Goal: Task Accomplishment & Management: Manage account settings

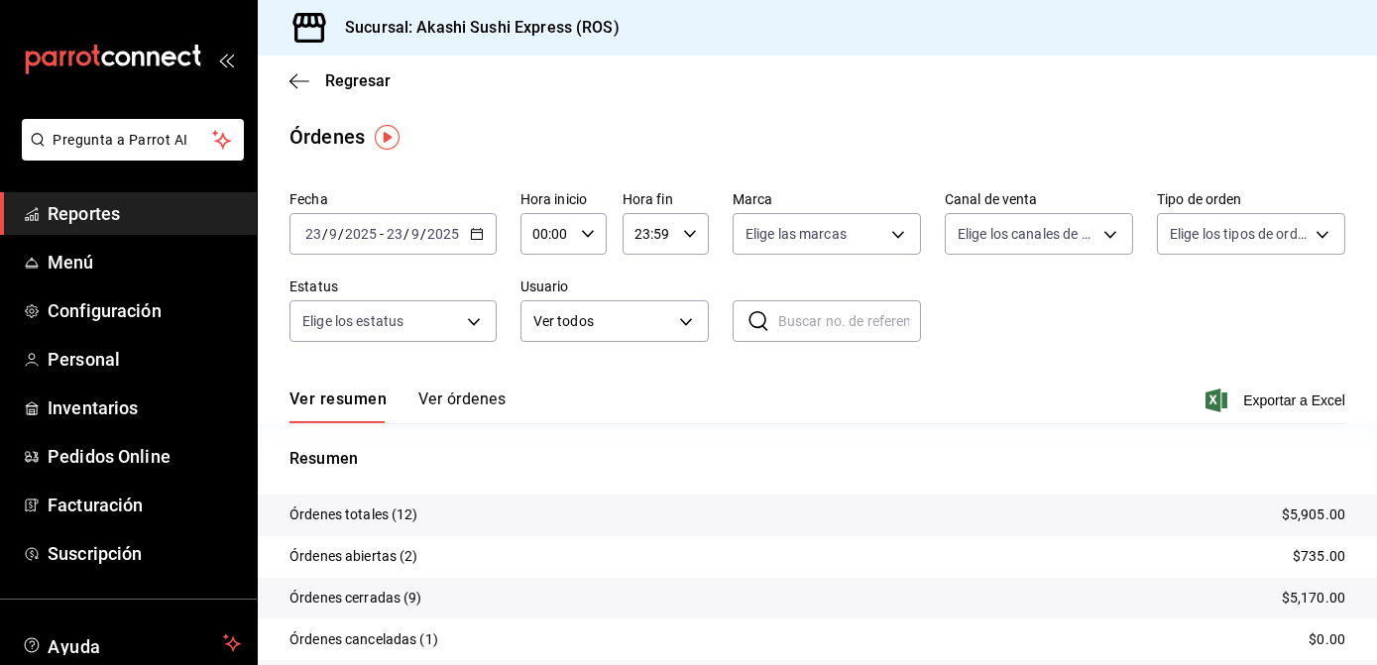
click at [99, 202] on span "Reportes" at bounding box center [144, 213] width 193 height 27
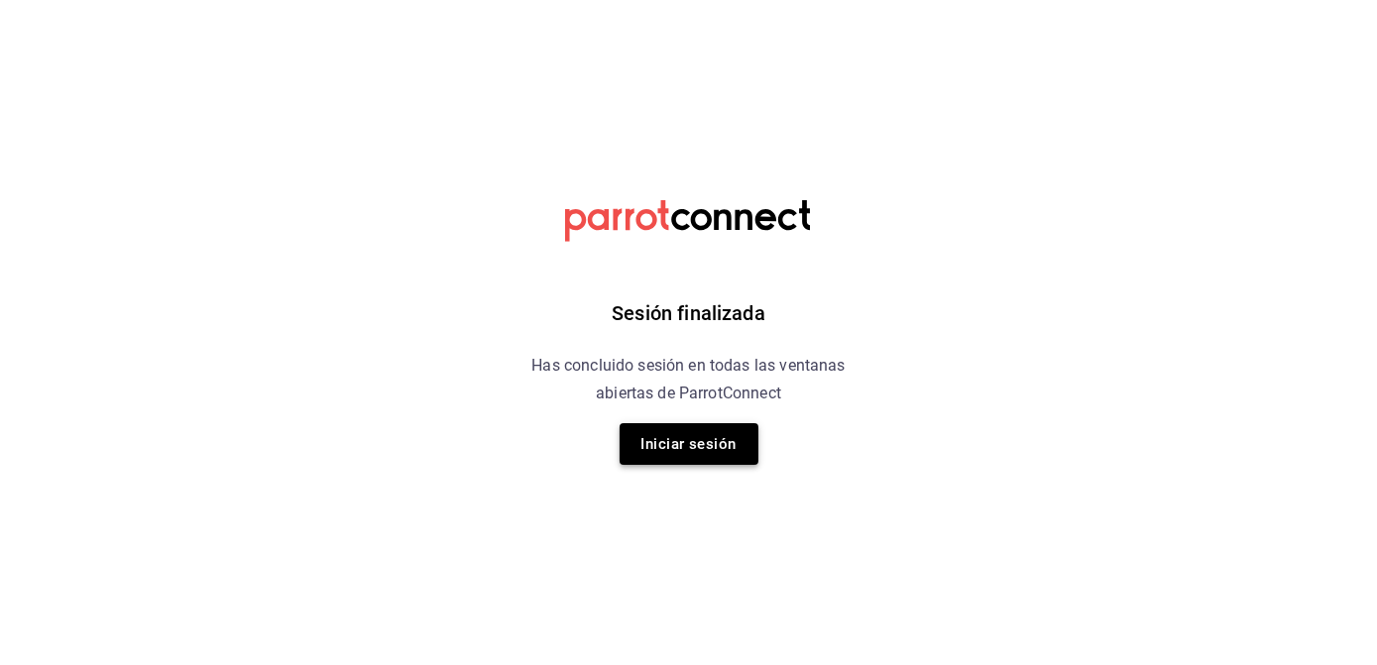
click at [678, 452] on button "Iniciar sesión" at bounding box center [689, 444] width 139 height 42
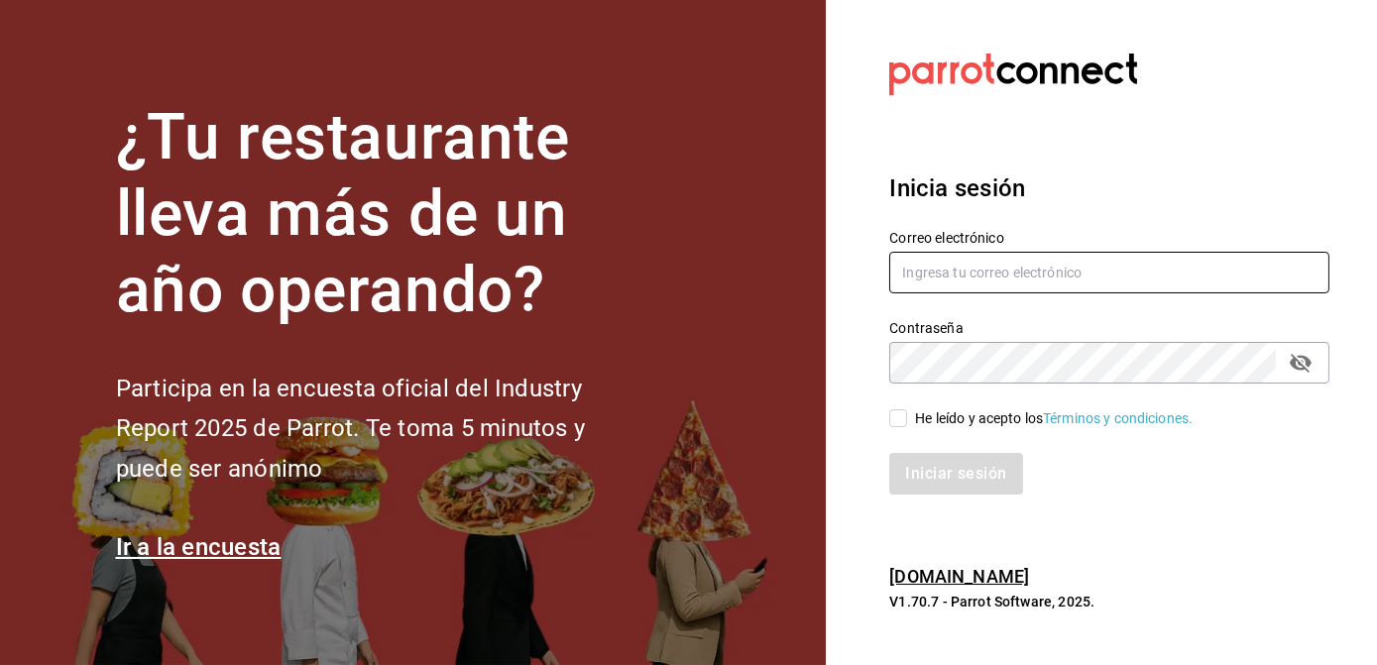
type input "[EMAIL_ADDRESS][DOMAIN_NAME]"
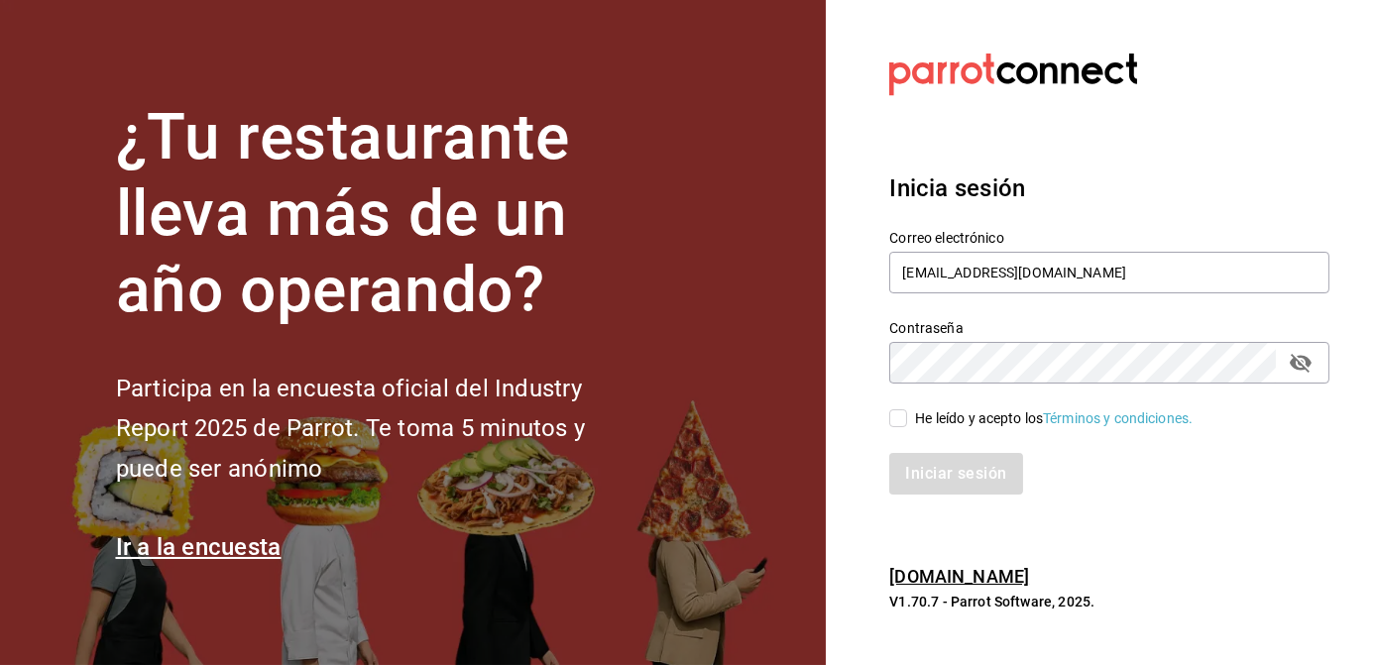
click at [901, 417] on input "He leído y acepto los Términos y condiciones." at bounding box center [898, 418] width 18 height 18
checkbox input "true"
click at [935, 482] on button "Iniciar sesión" at bounding box center [956, 474] width 135 height 42
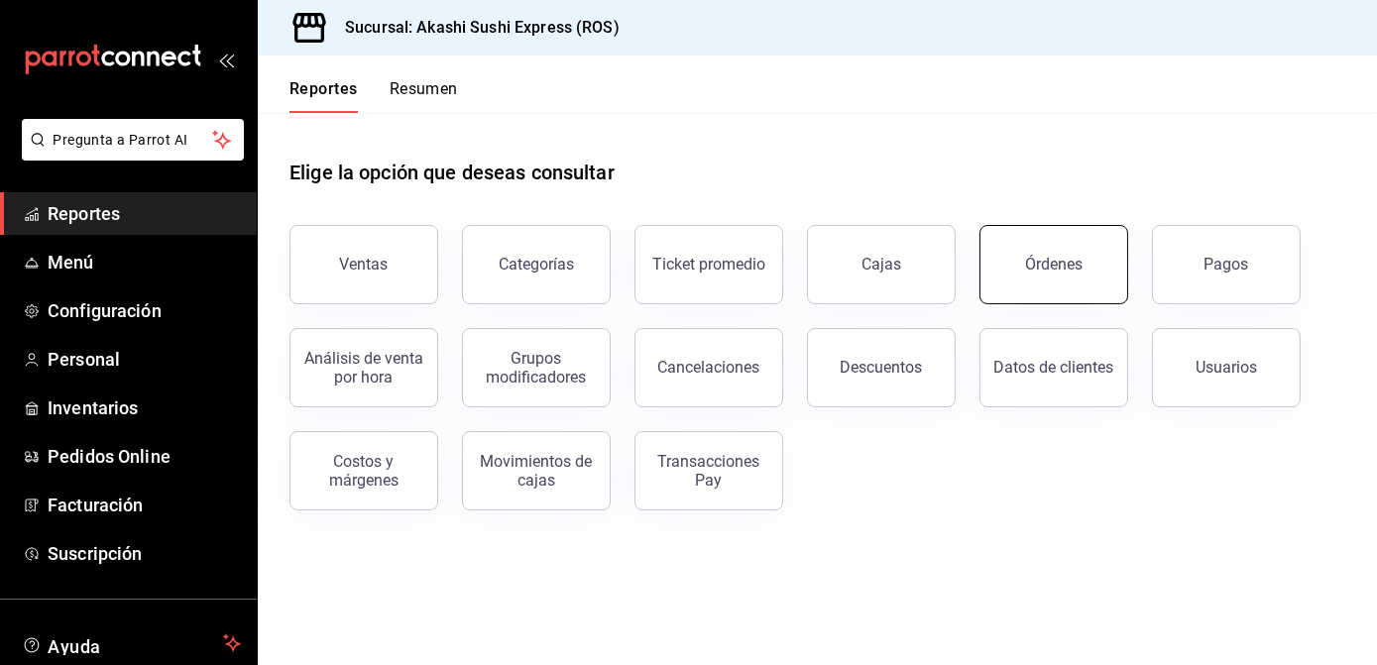
click at [1060, 291] on button "Órdenes" at bounding box center [1053, 264] width 149 height 79
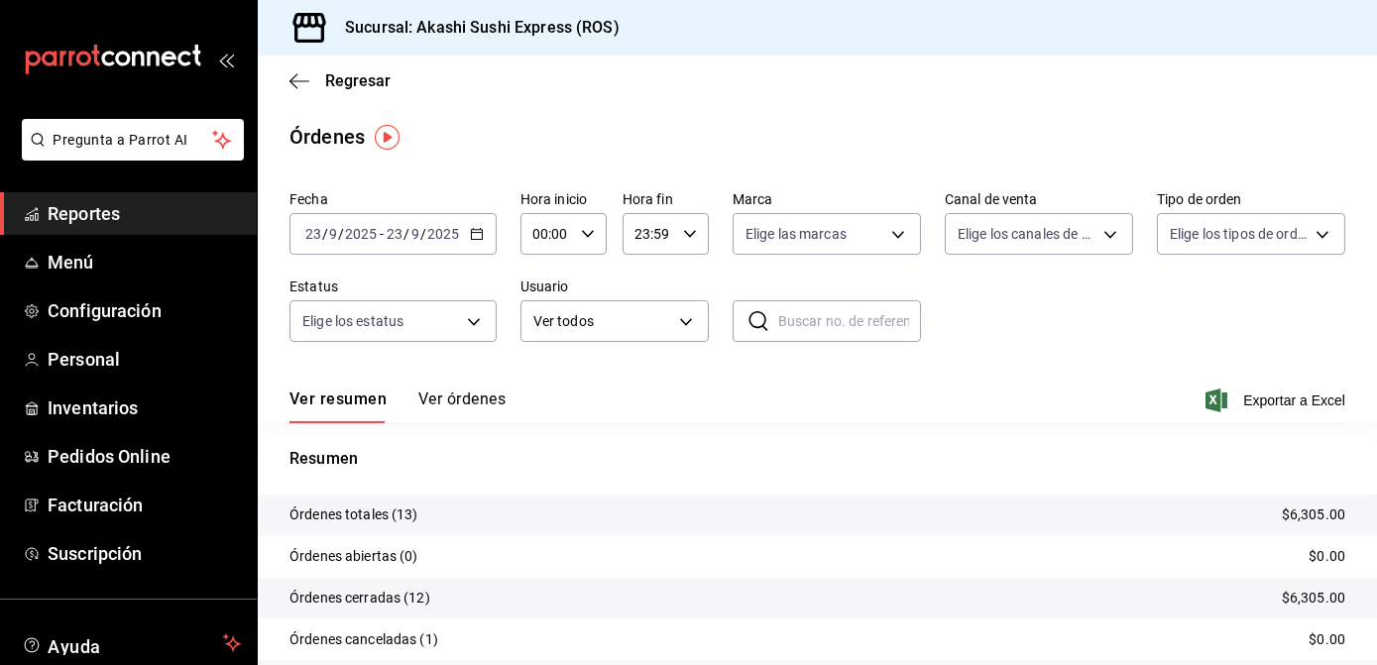
click at [158, 206] on span "Reportes" at bounding box center [144, 213] width 193 height 27
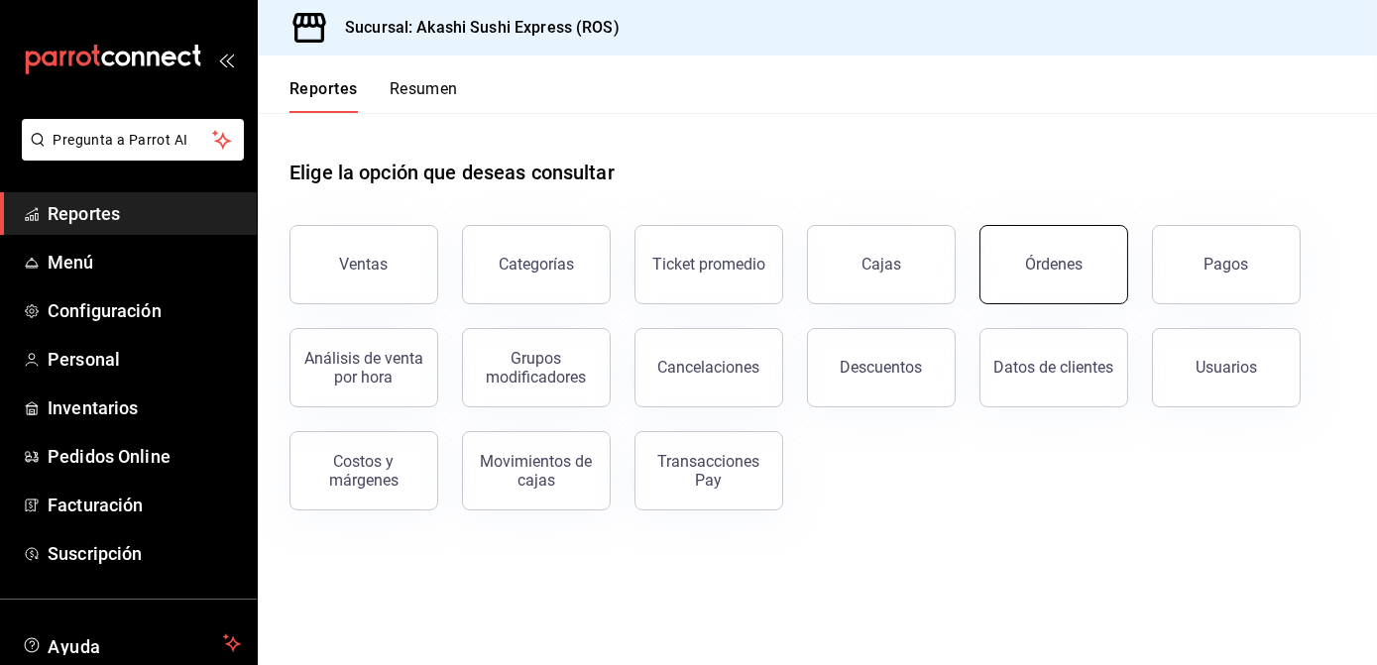
click at [1108, 270] on button "Órdenes" at bounding box center [1053, 264] width 149 height 79
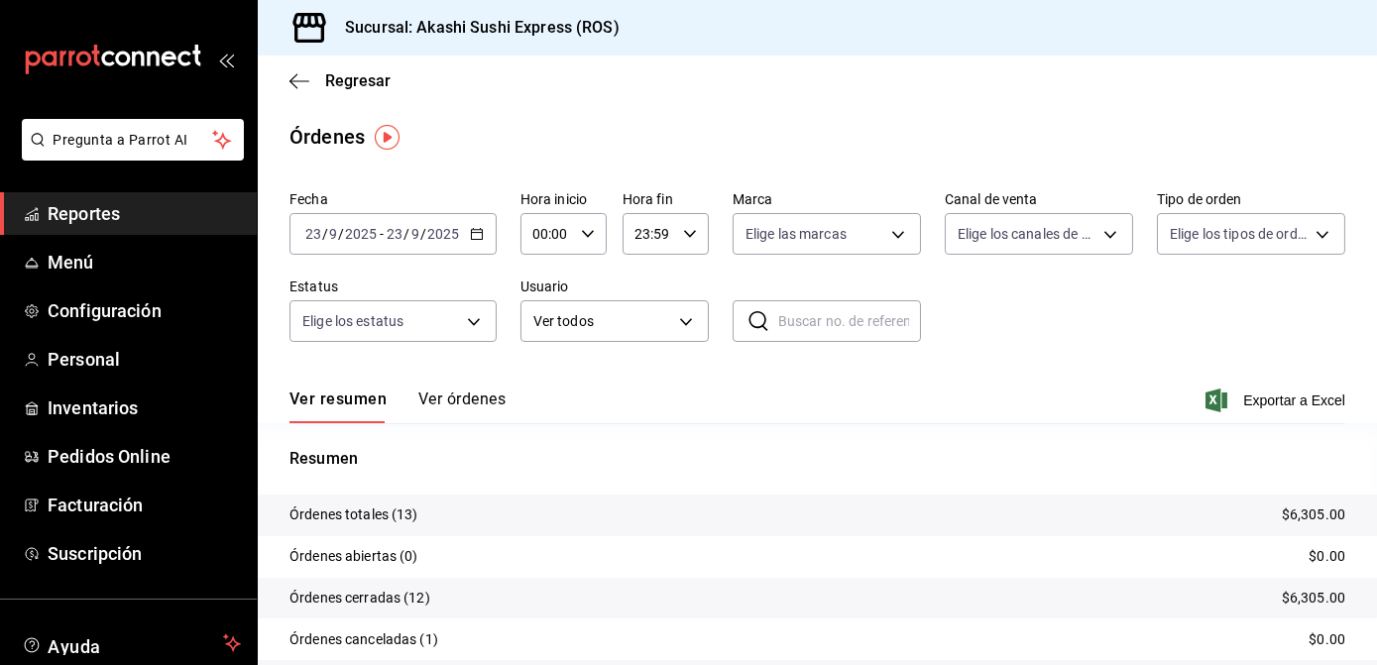
click at [466, 397] on button "Ver órdenes" at bounding box center [461, 407] width 87 height 34
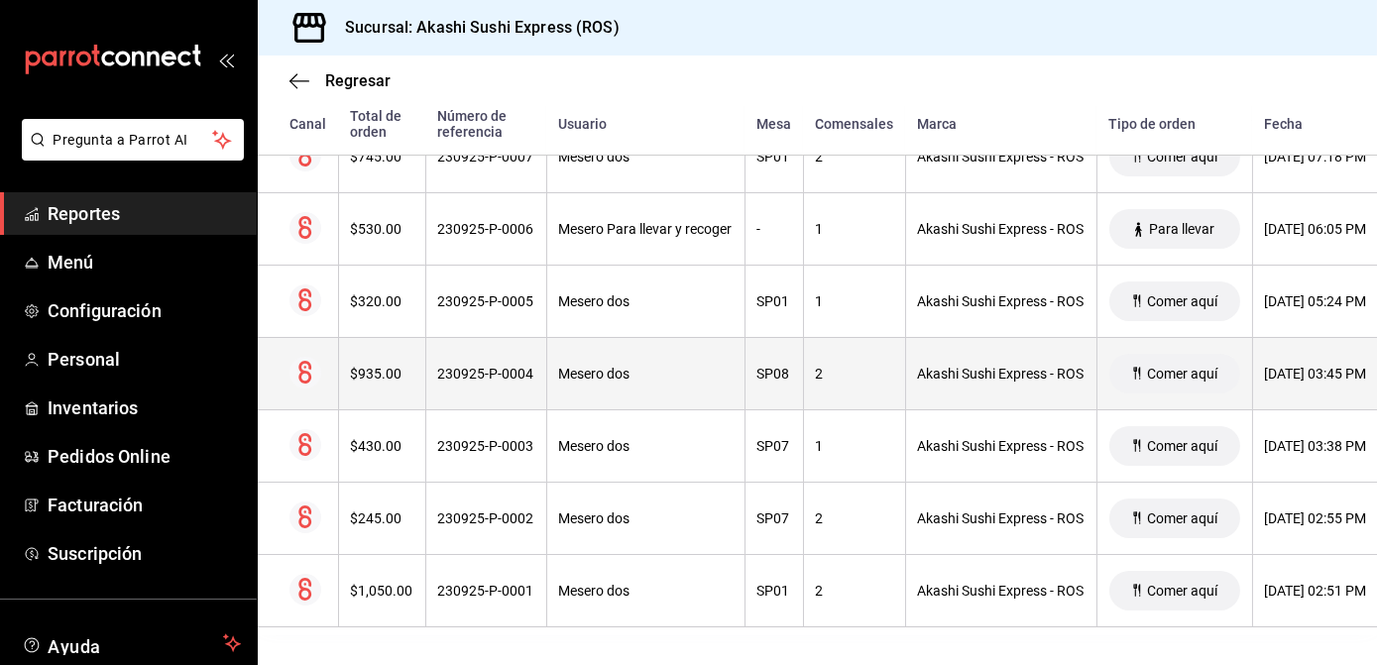
scroll to position [851, 0]
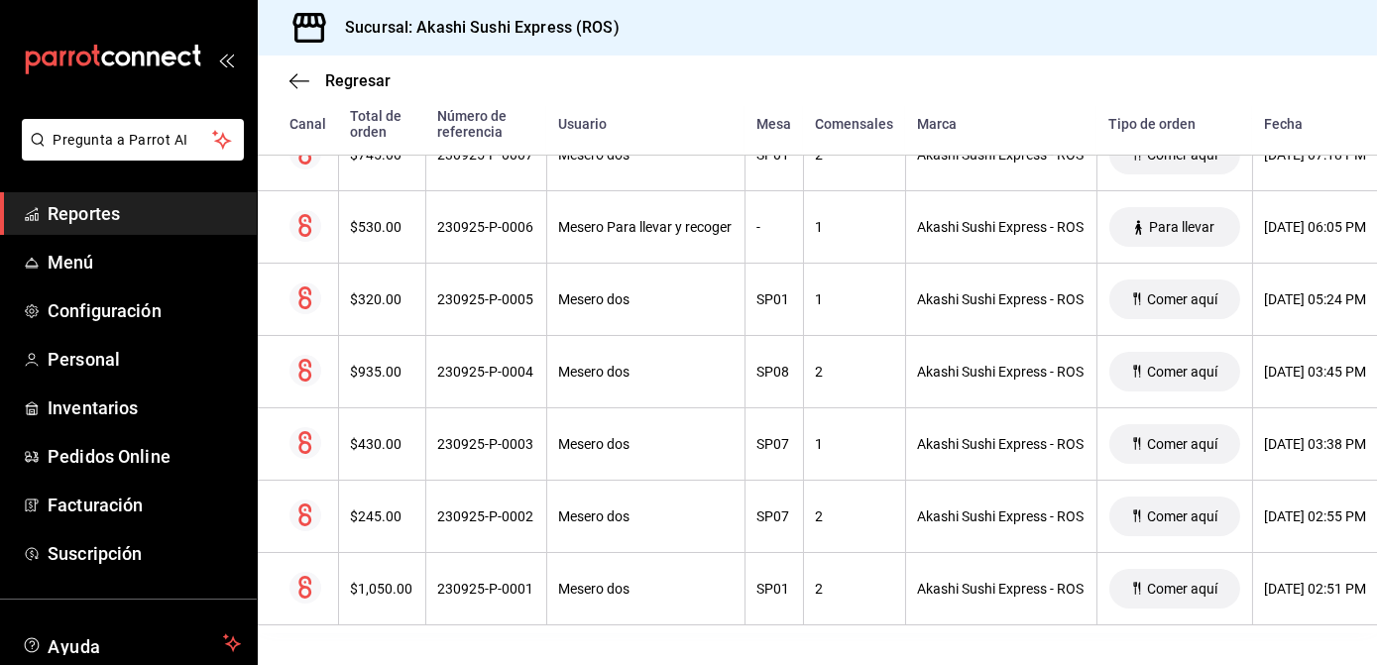
click at [193, 210] on span "Reportes" at bounding box center [144, 213] width 193 height 27
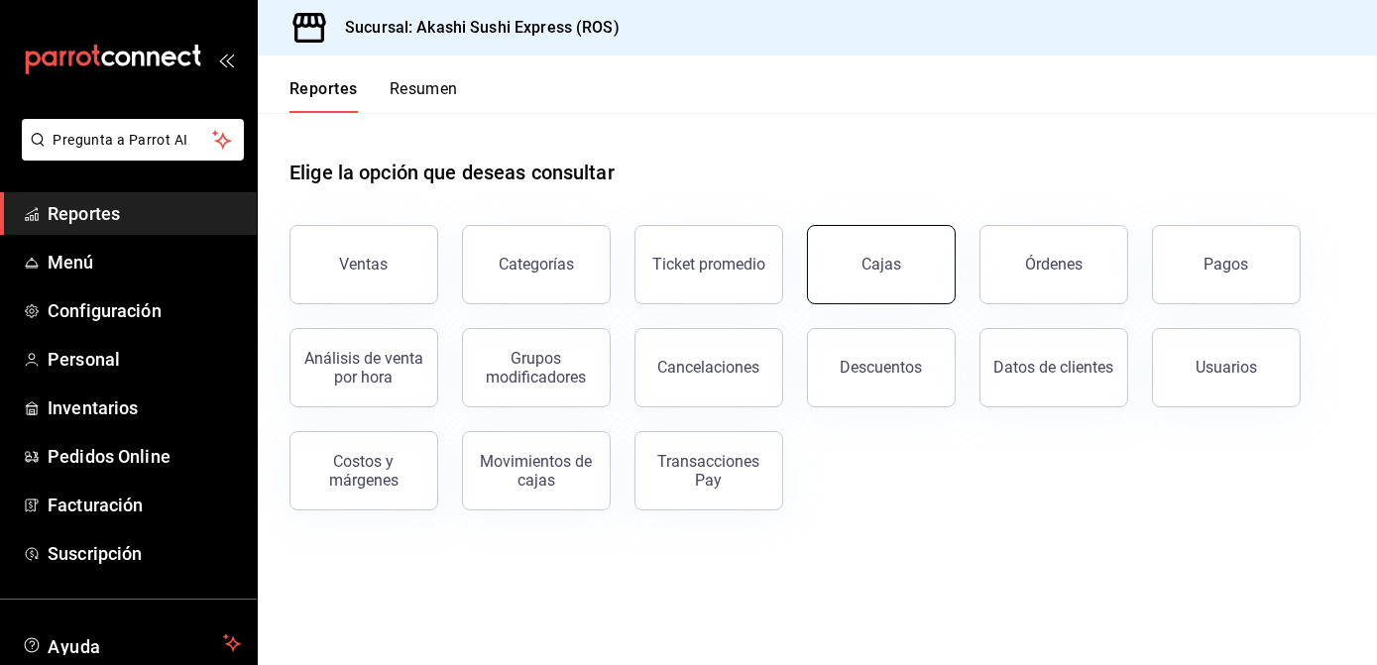
click at [898, 276] on link "Cajas" at bounding box center [881, 264] width 149 height 79
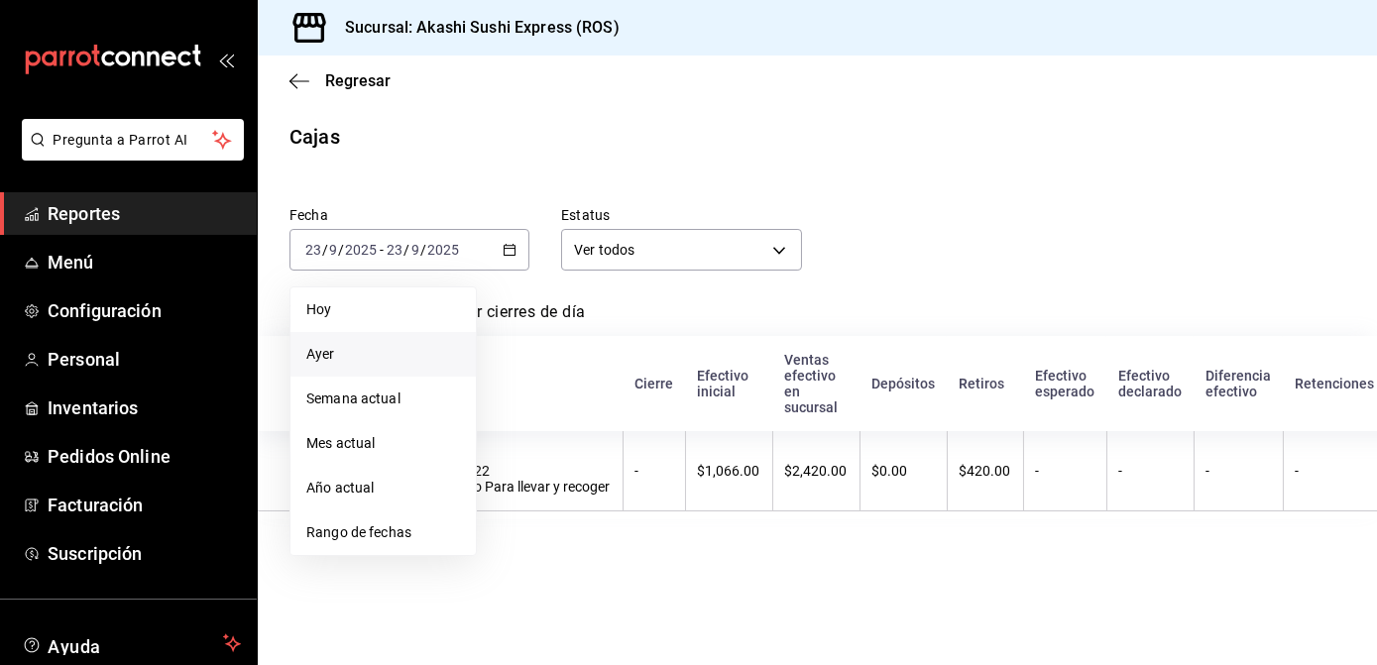
click at [330, 358] on span "Ayer" at bounding box center [383, 354] width 154 height 21
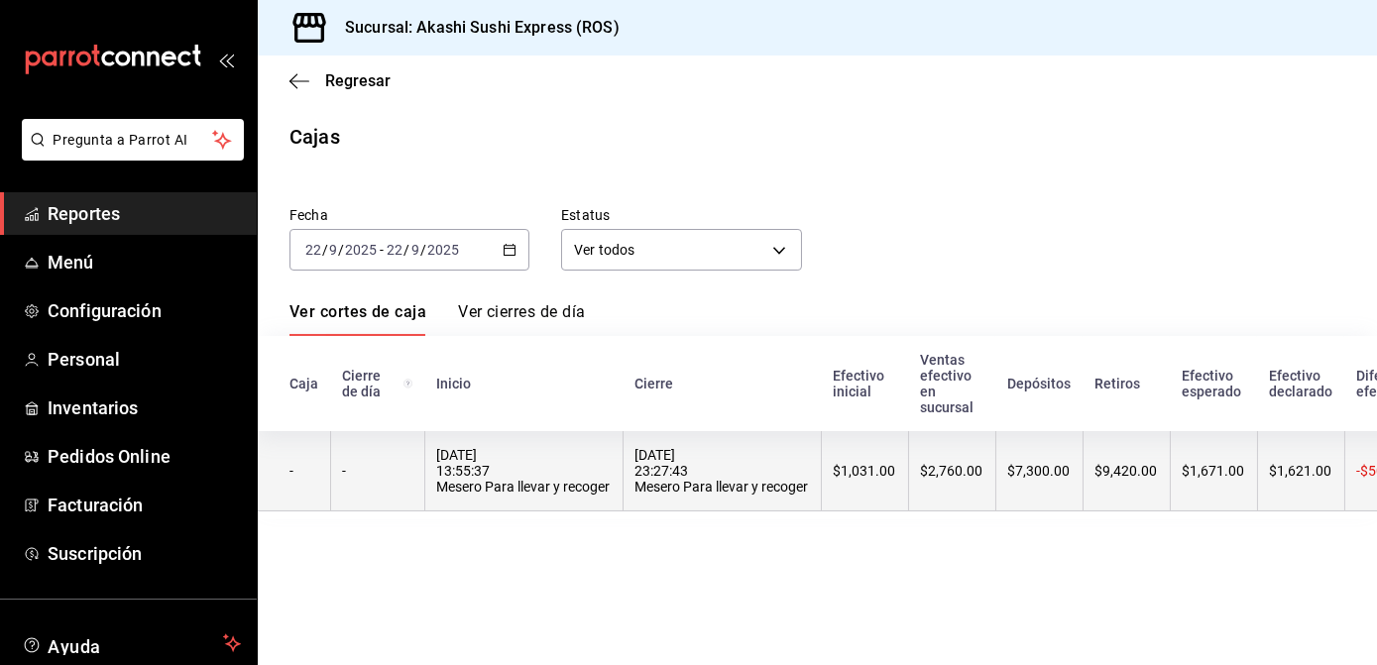
click at [476, 444] on th "22/09/2025 13:55:37 Mesero Para llevar y recoger" at bounding box center [523, 471] width 198 height 80
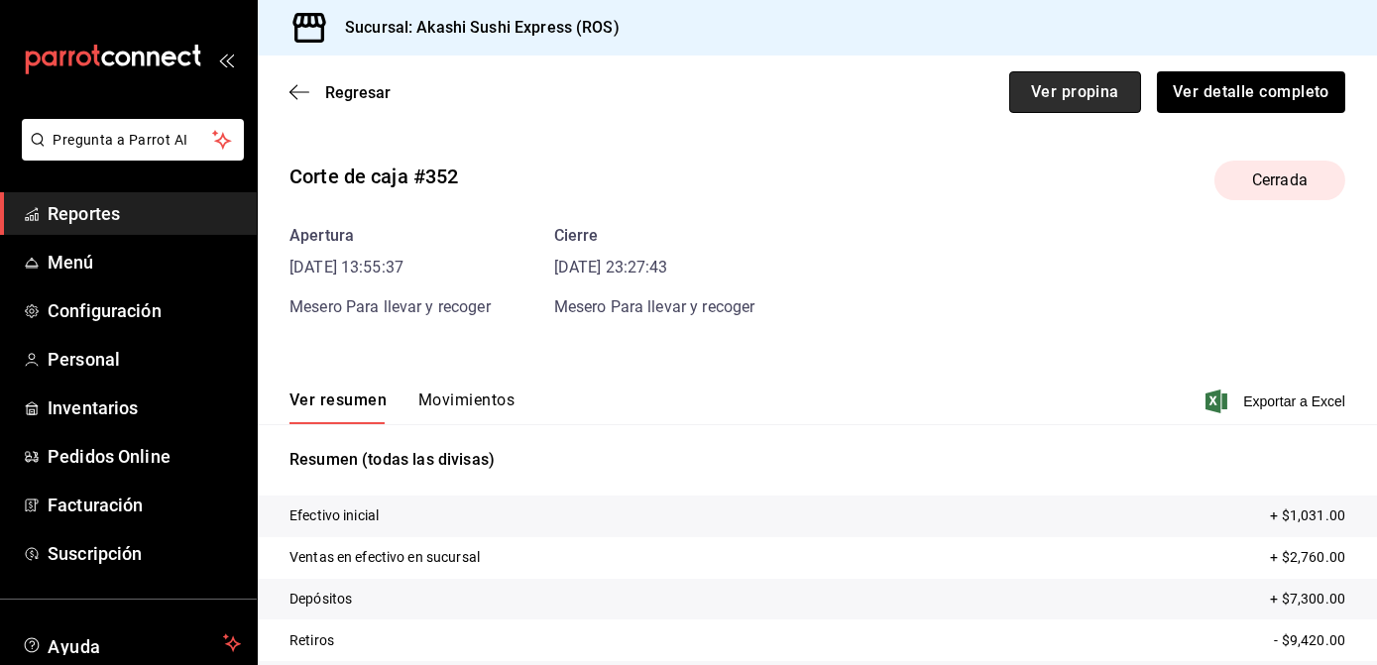
click at [1063, 107] on button "Ver propina" at bounding box center [1075, 92] width 132 height 42
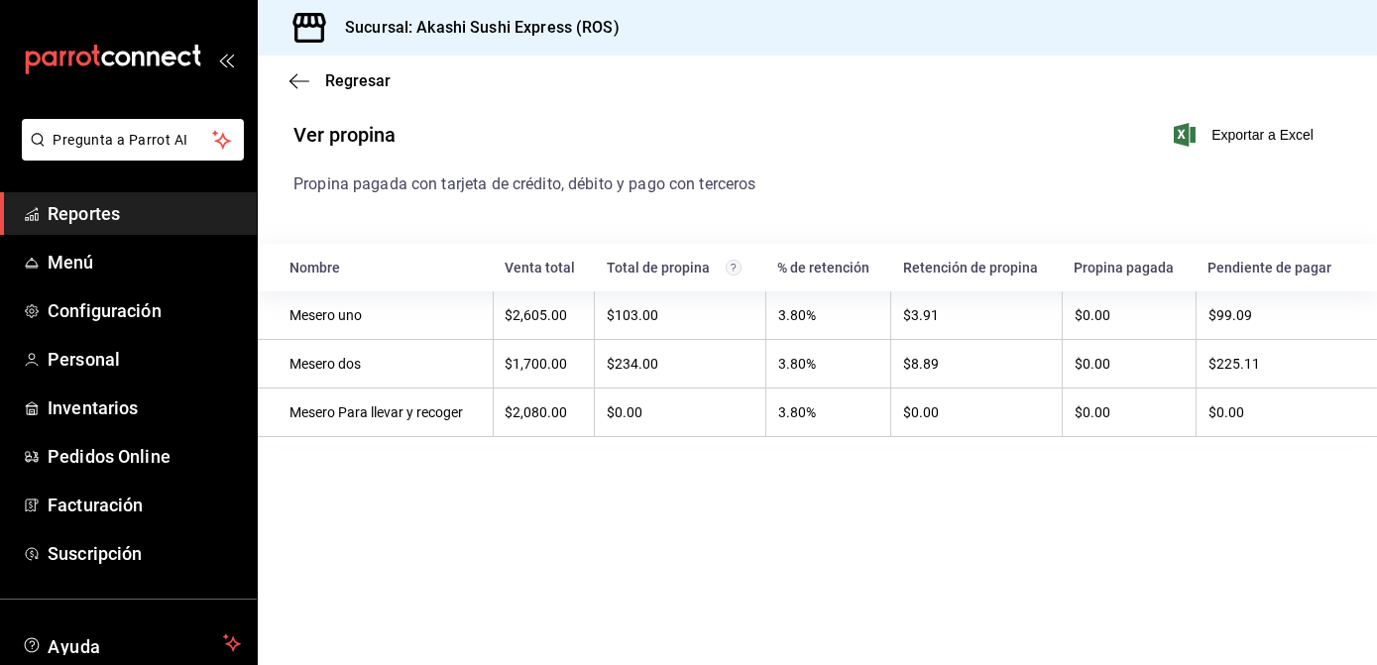
click at [153, 212] on span "Reportes" at bounding box center [144, 213] width 193 height 27
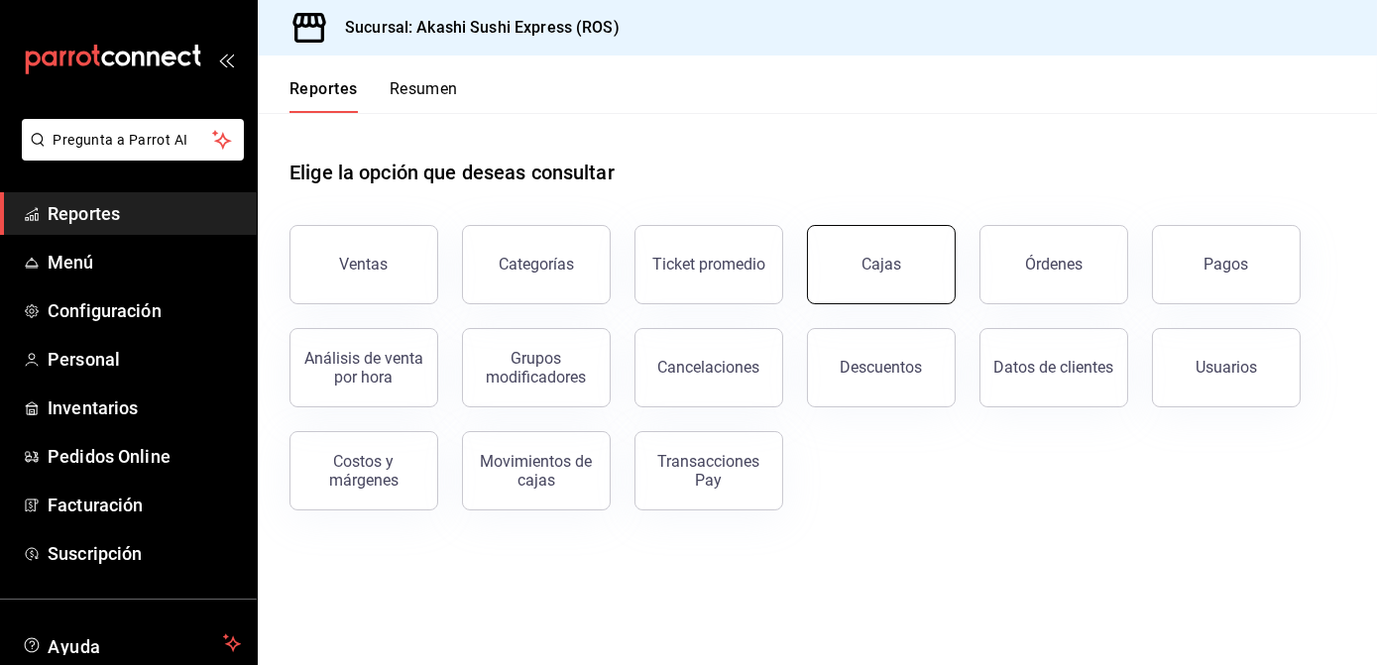
click at [872, 262] on div "Cajas" at bounding box center [882, 265] width 41 height 24
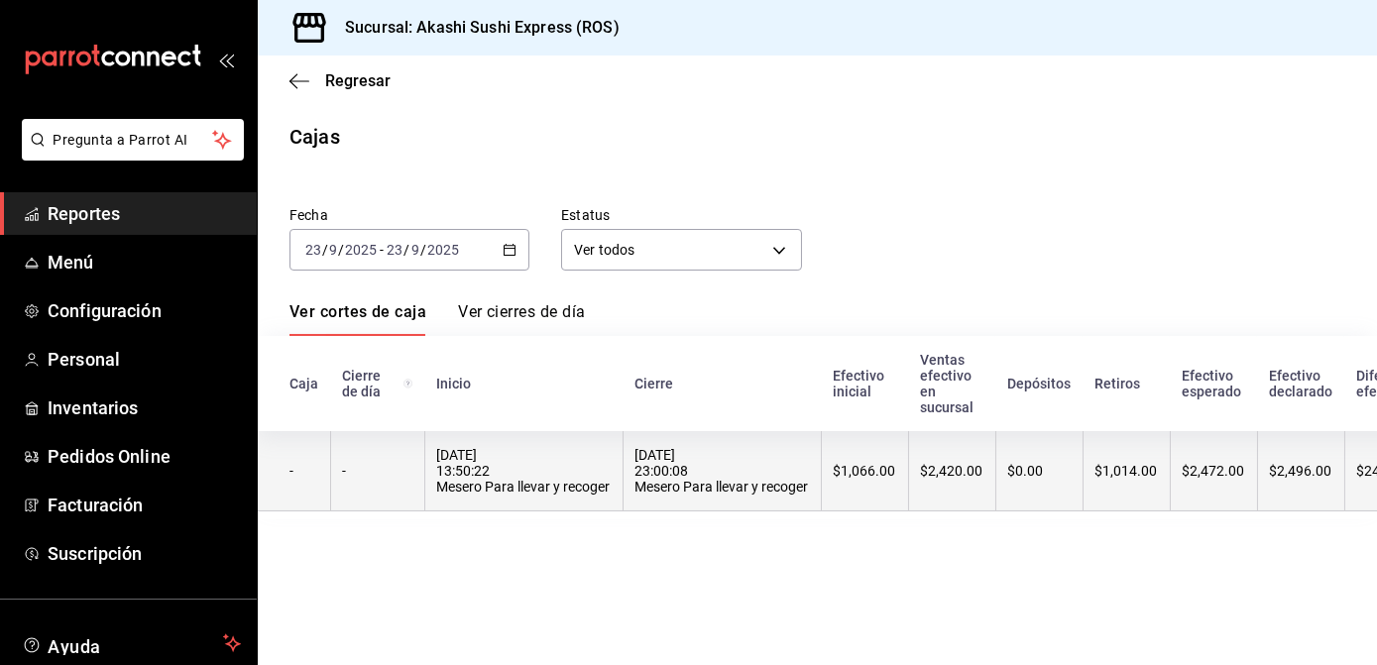
click at [962, 488] on th "$2,420.00" at bounding box center [951, 471] width 87 height 80
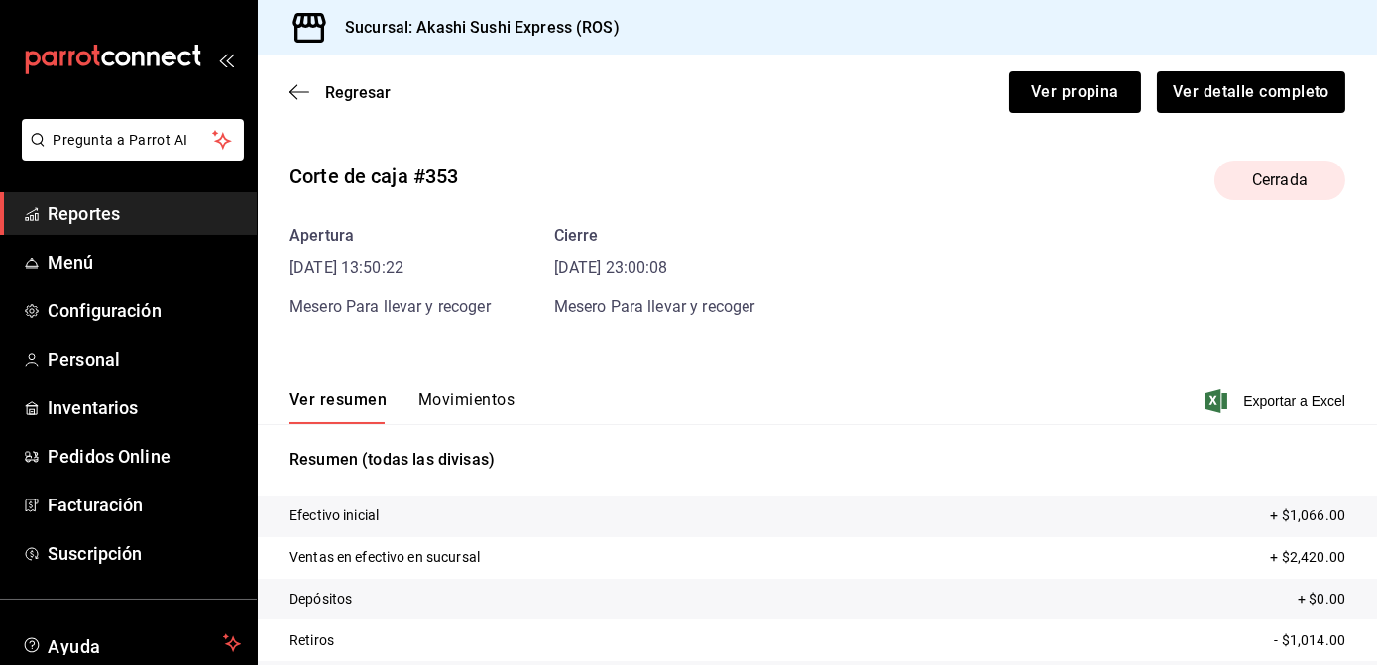
scroll to position [144, 0]
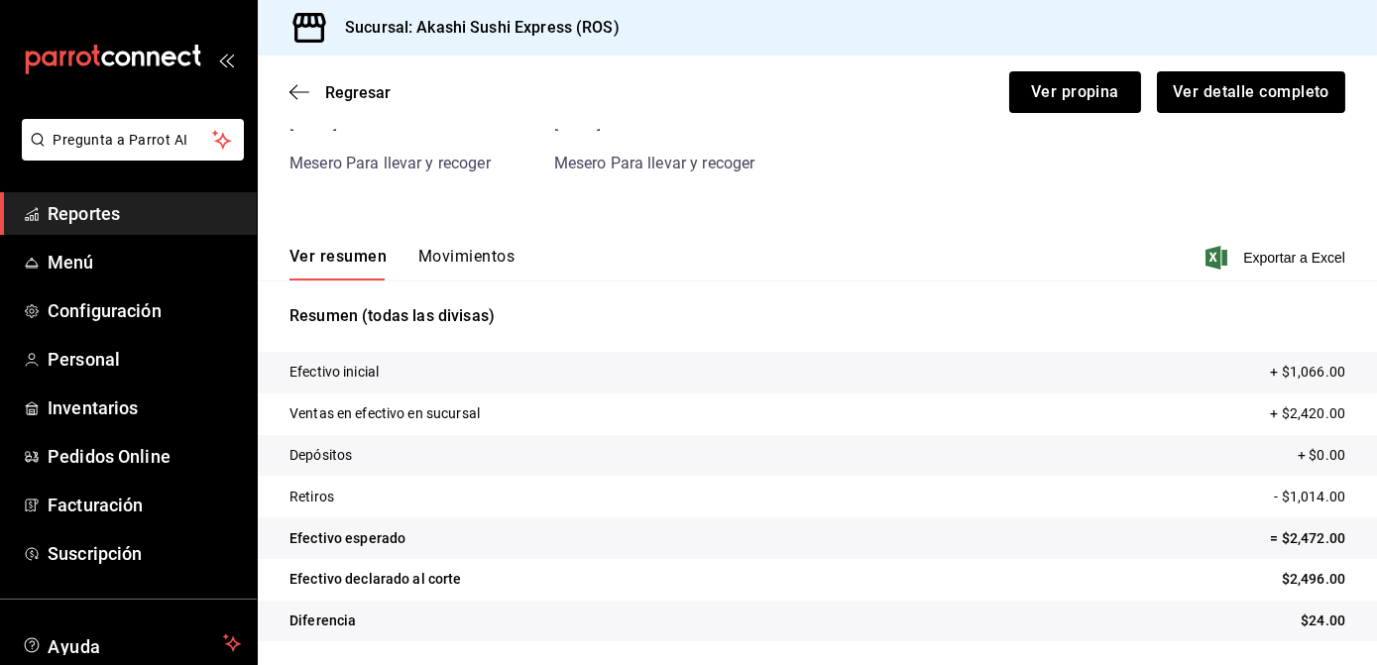
click at [350, 101] on div "Regresar Ver propina Ver detalle completo" at bounding box center [817, 92] width 1119 height 73
click at [346, 94] on span "Regresar" at bounding box center [357, 92] width 65 height 19
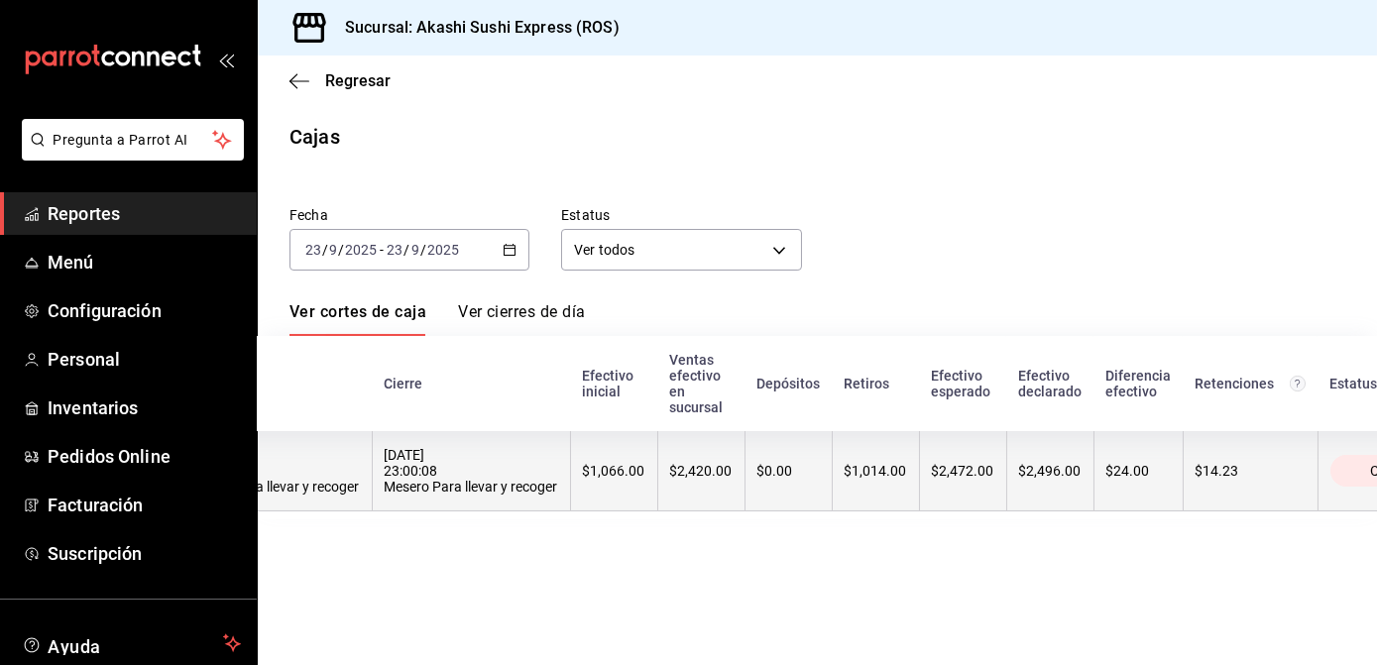
scroll to position [0, 350]
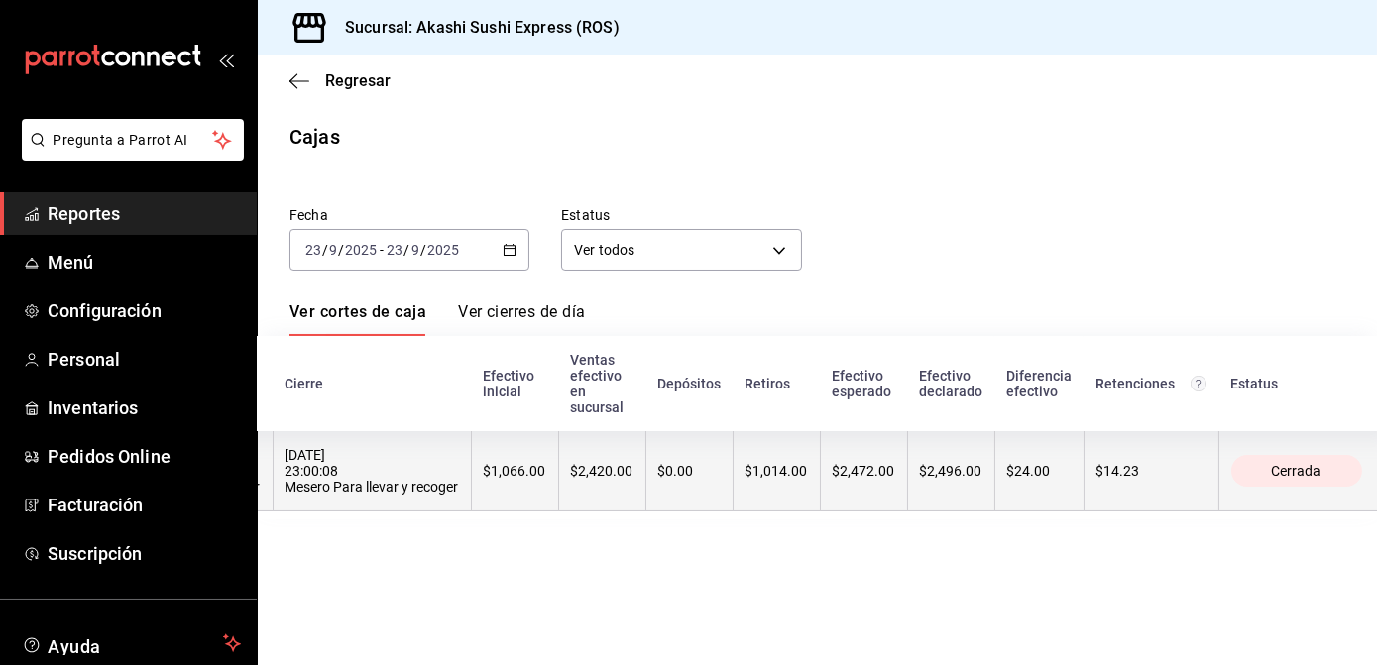
click at [859, 501] on th "$2,472.00" at bounding box center [863, 471] width 87 height 80
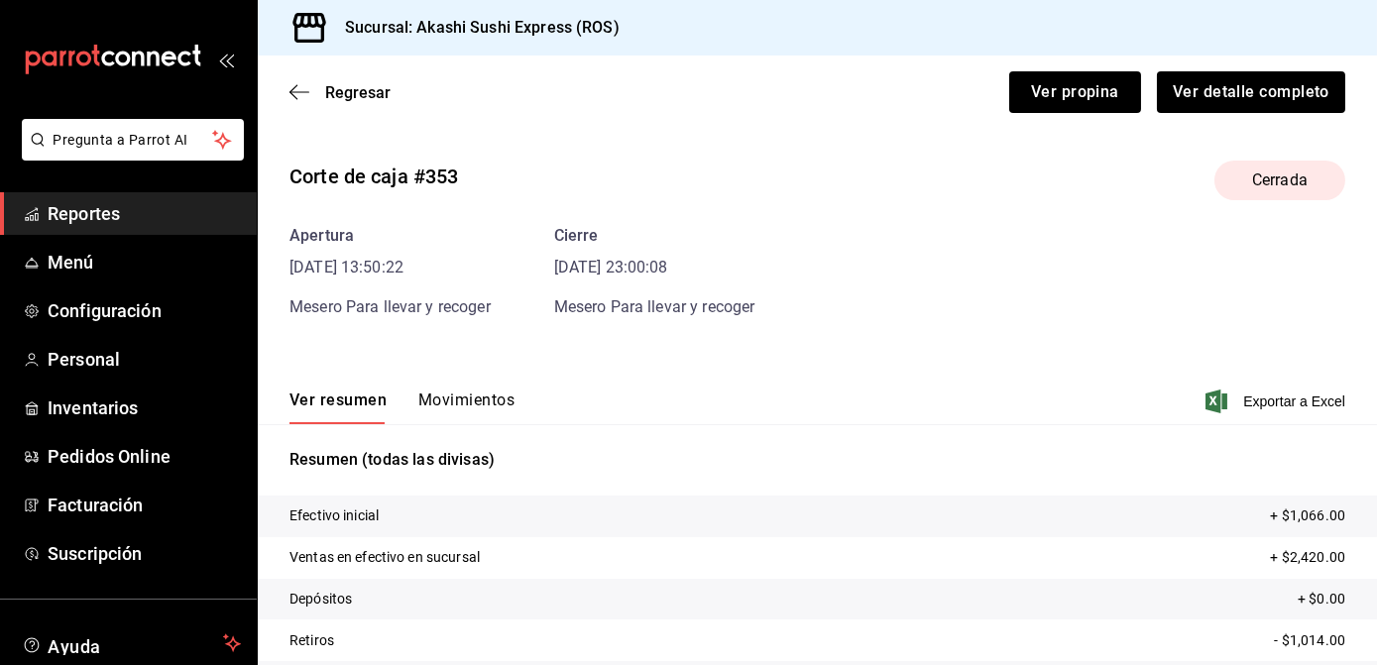
click at [498, 392] on button "Movimientos" at bounding box center [466, 408] width 96 height 34
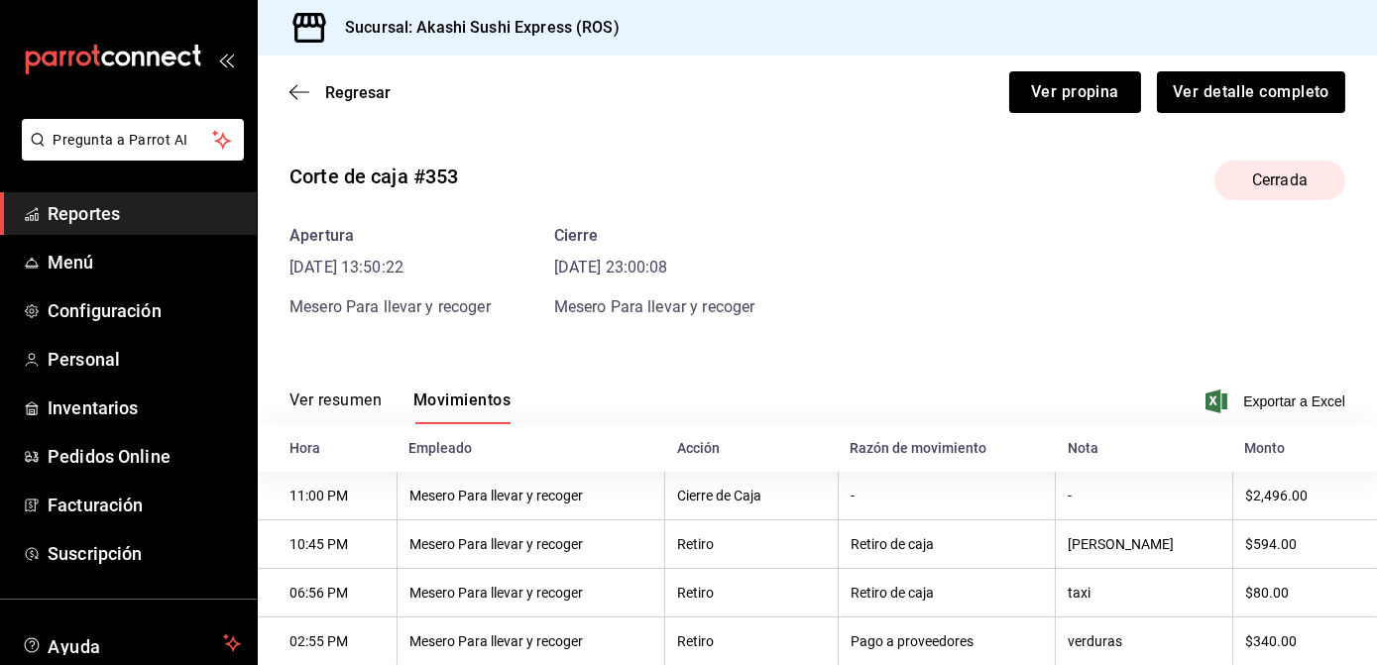
scroll to position [100, 0]
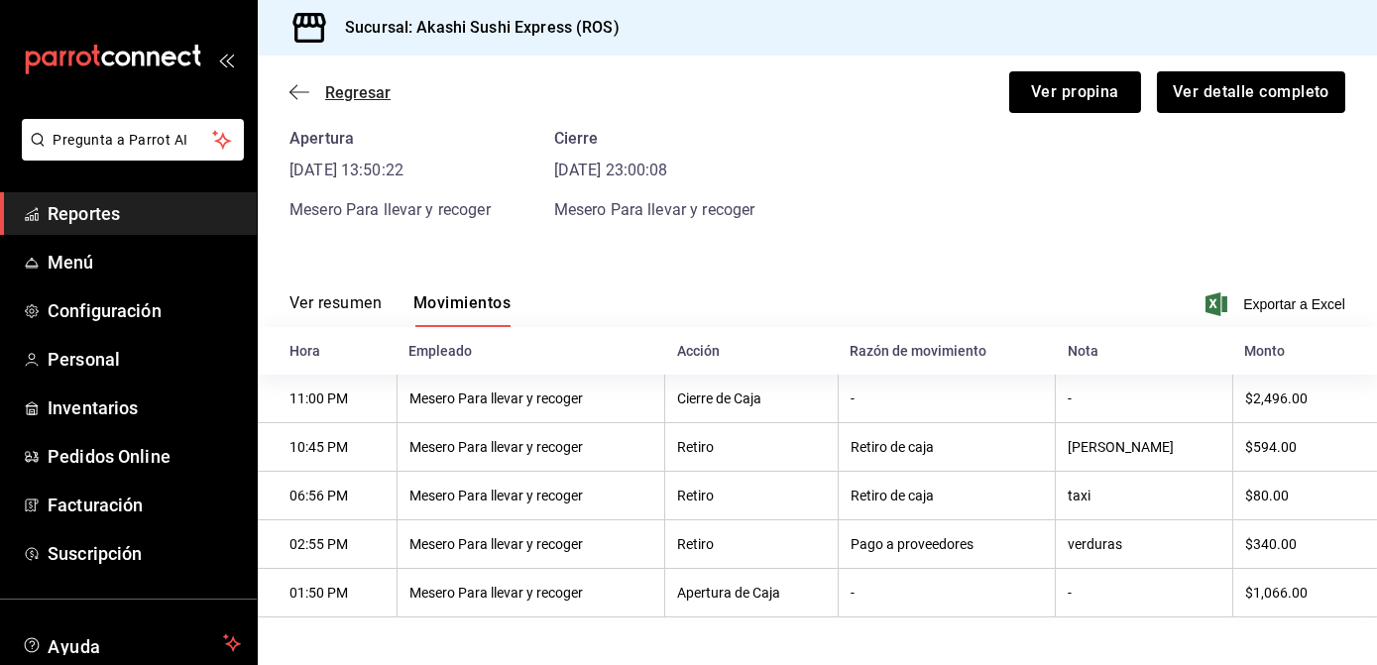
click at [353, 90] on span "Regresar" at bounding box center [357, 92] width 65 height 19
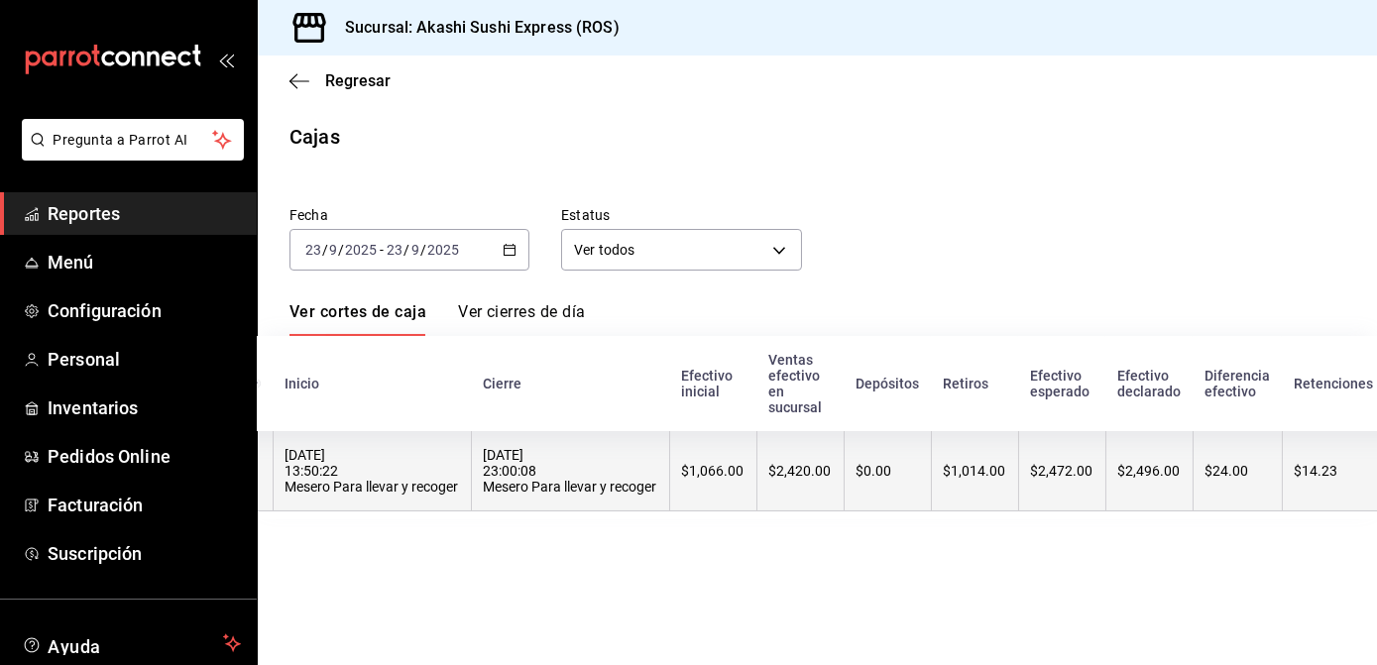
scroll to position [0, 165]
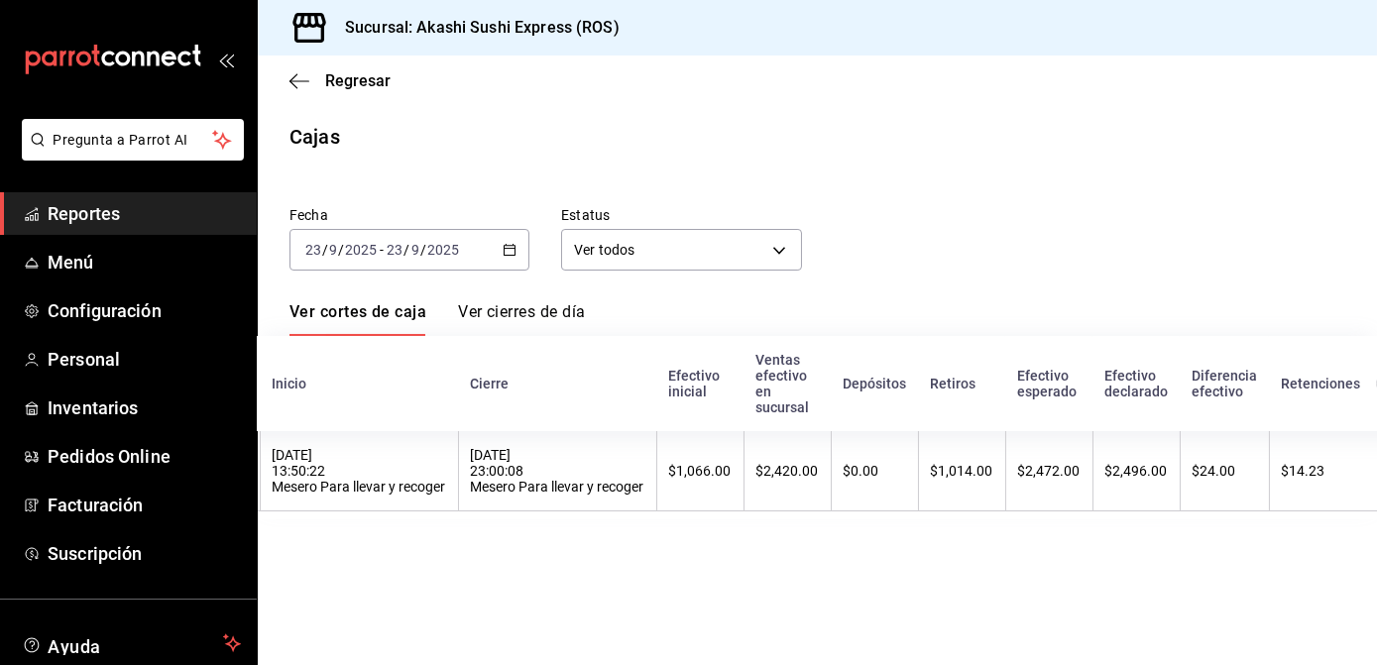
click at [512, 242] on div "2025-09-23 23 / 9 / 2025 - 2025-09-23 23 / 9 / 2025" at bounding box center [409, 250] width 240 height 42
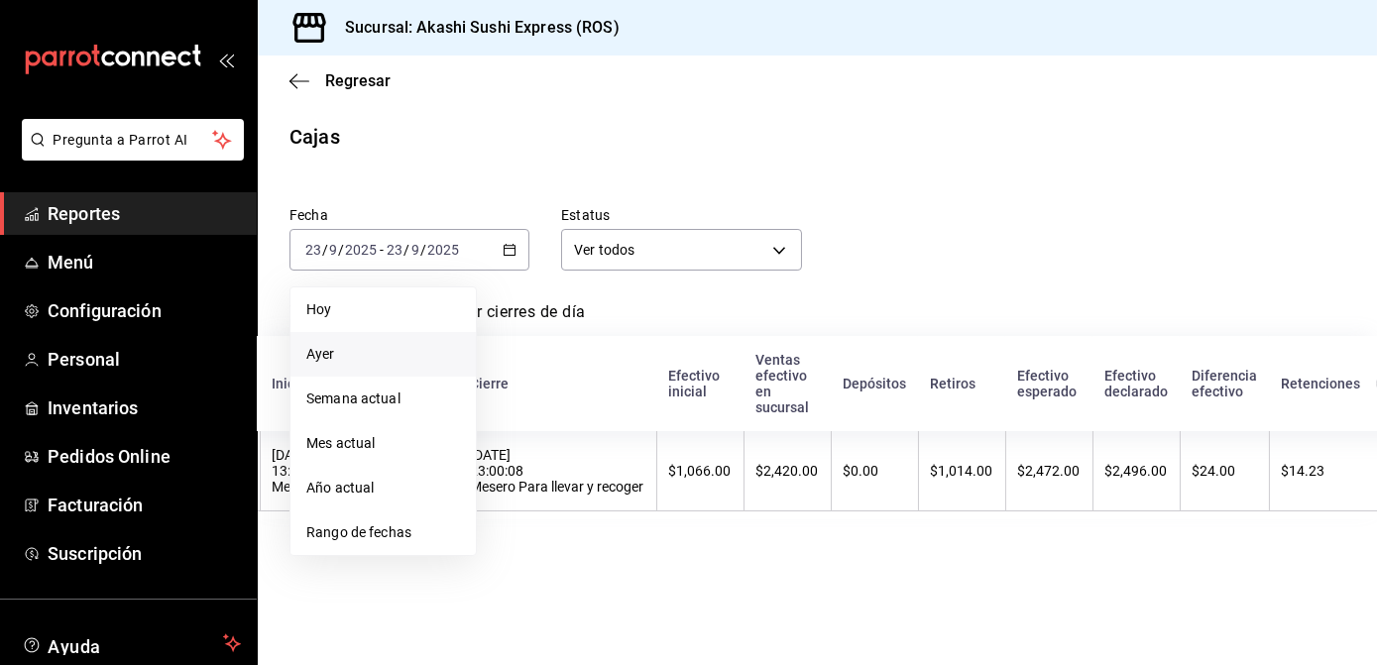
click at [335, 360] on span "Ayer" at bounding box center [383, 354] width 154 height 21
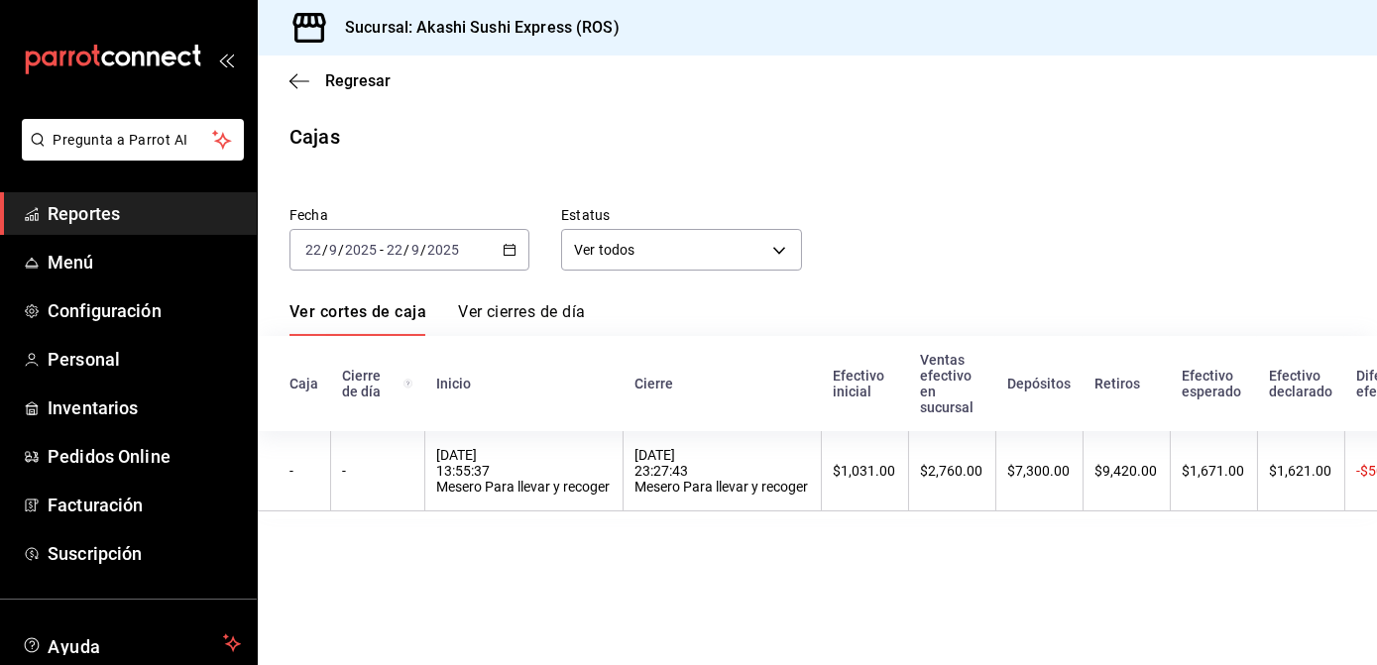
click at [688, 495] on div "22/09/2025 23:27:43 Mesero Para llevar y recoger" at bounding box center [721, 471] width 173 height 48
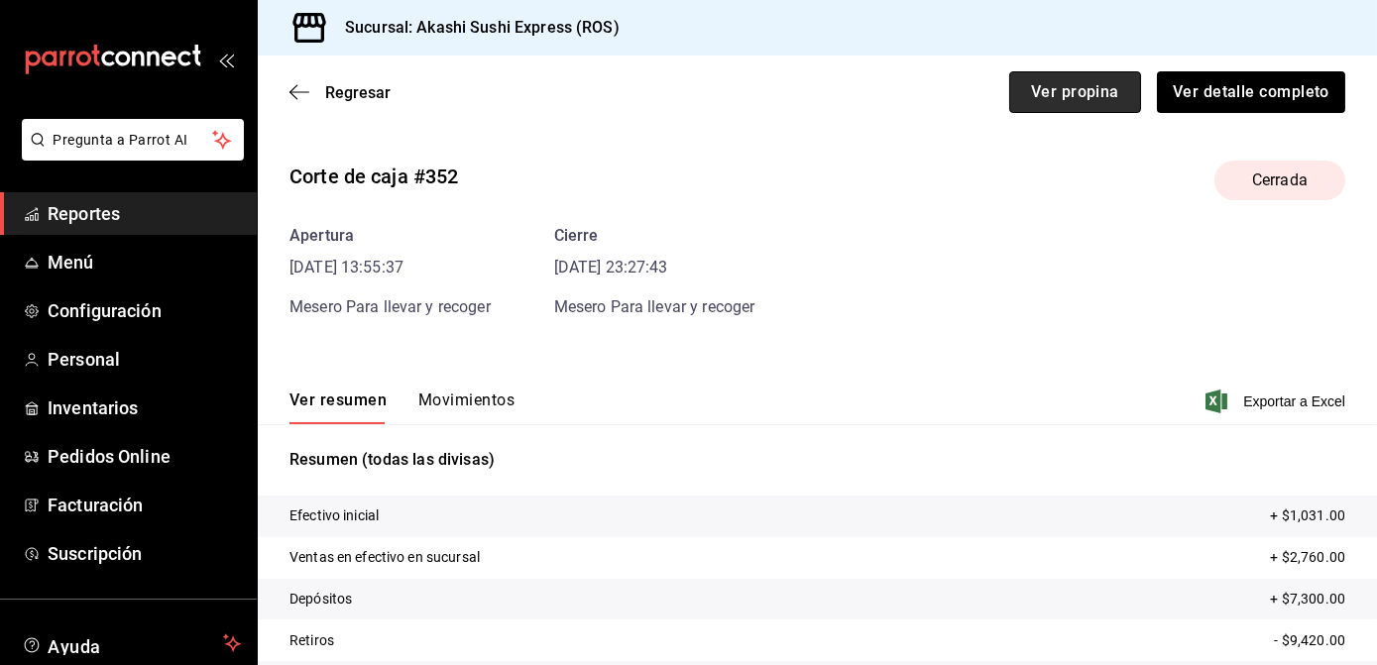
click at [1015, 82] on button "Ver propina" at bounding box center [1075, 92] width 132 height 42
